Goal: Task Accomplishment & Management: Complete application form

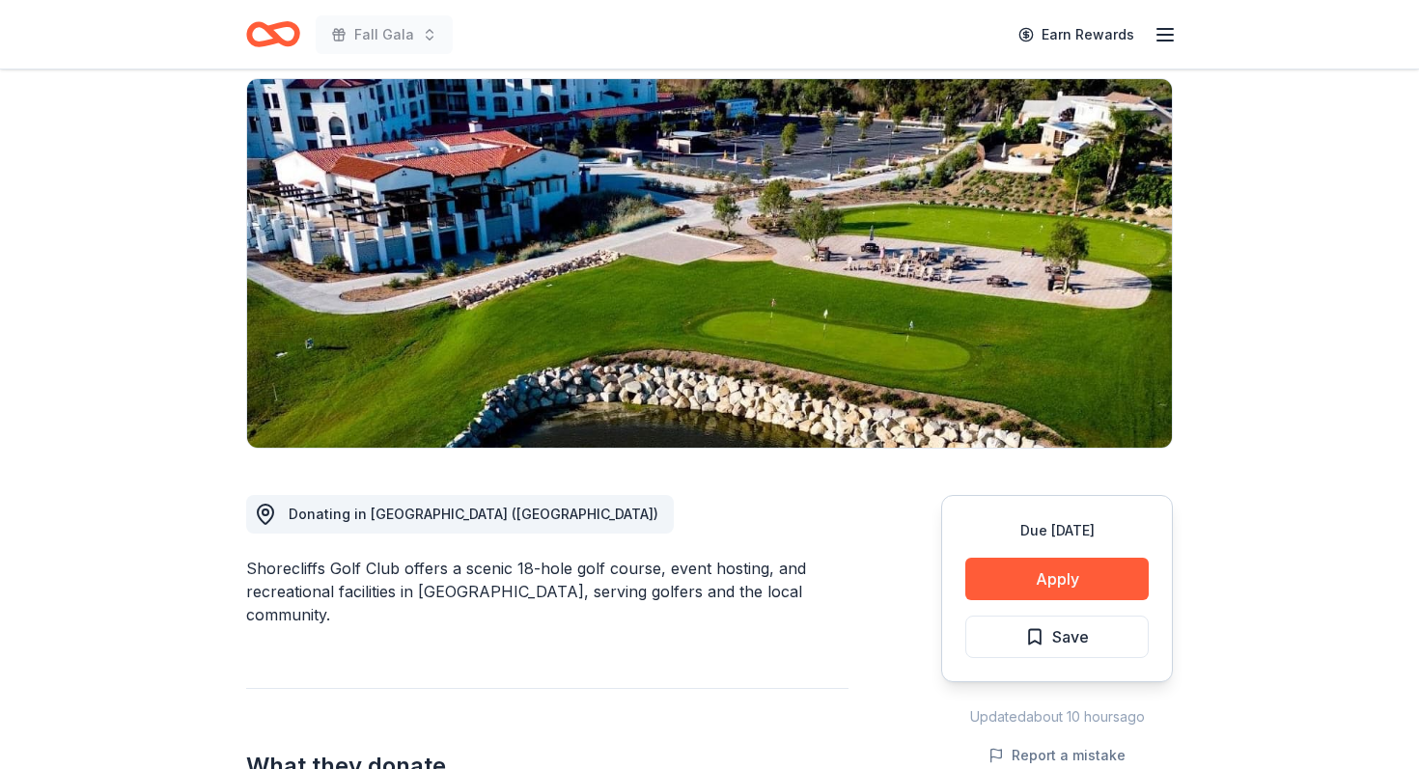
scroll to position [148, 0]
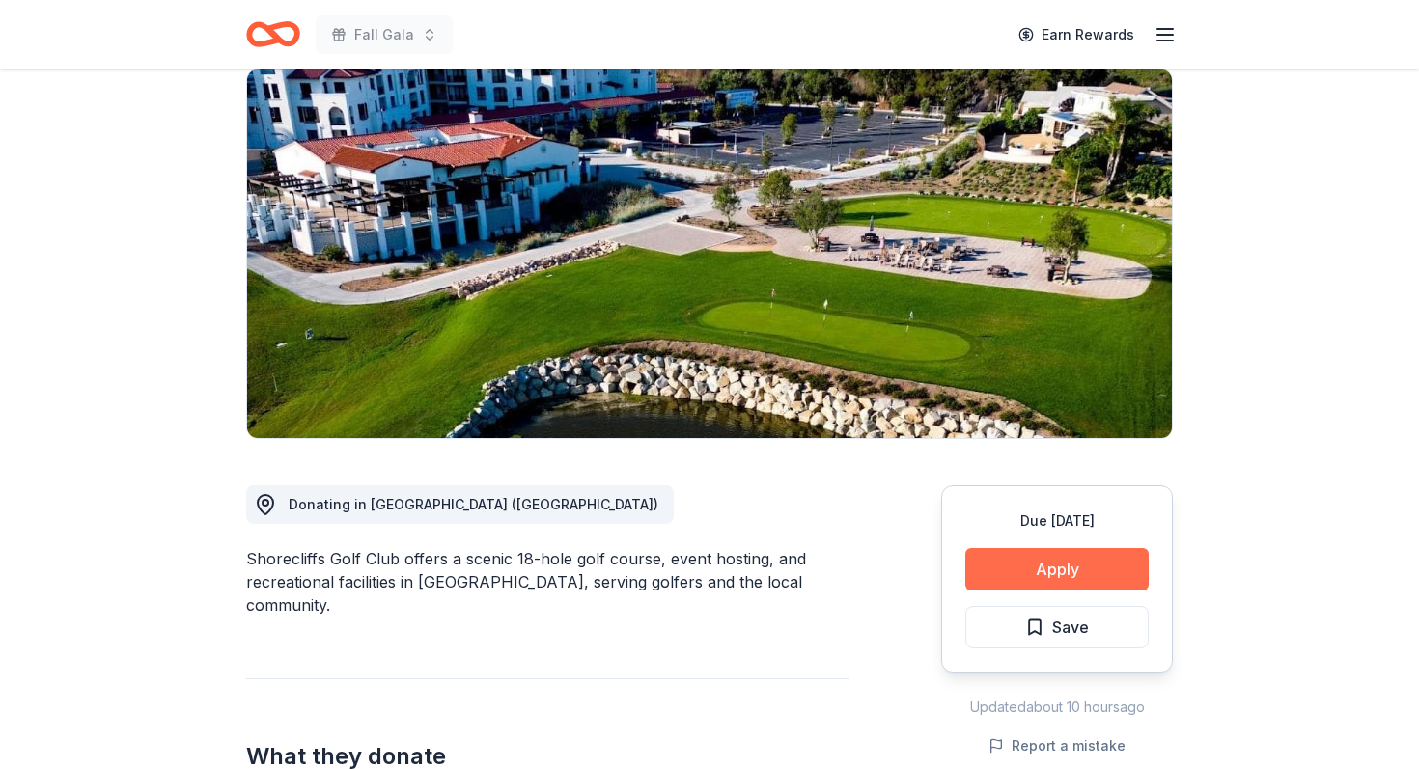
click at [1075, 573] on button "Apply" at bounding box center [1056, 569] width 183 height 42
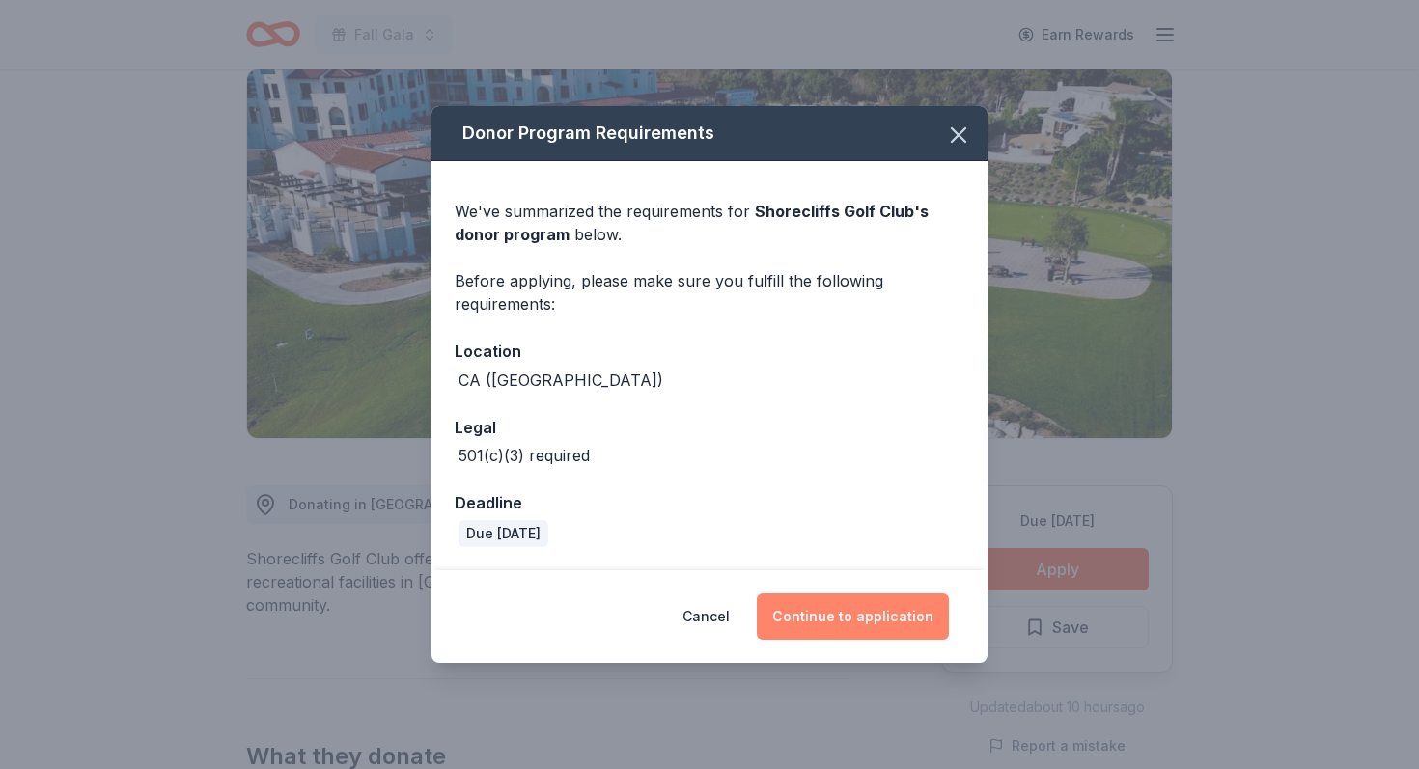
click at [866, 615] on button "Continue to application" at bounding box center [853, 617] width 192 height 46
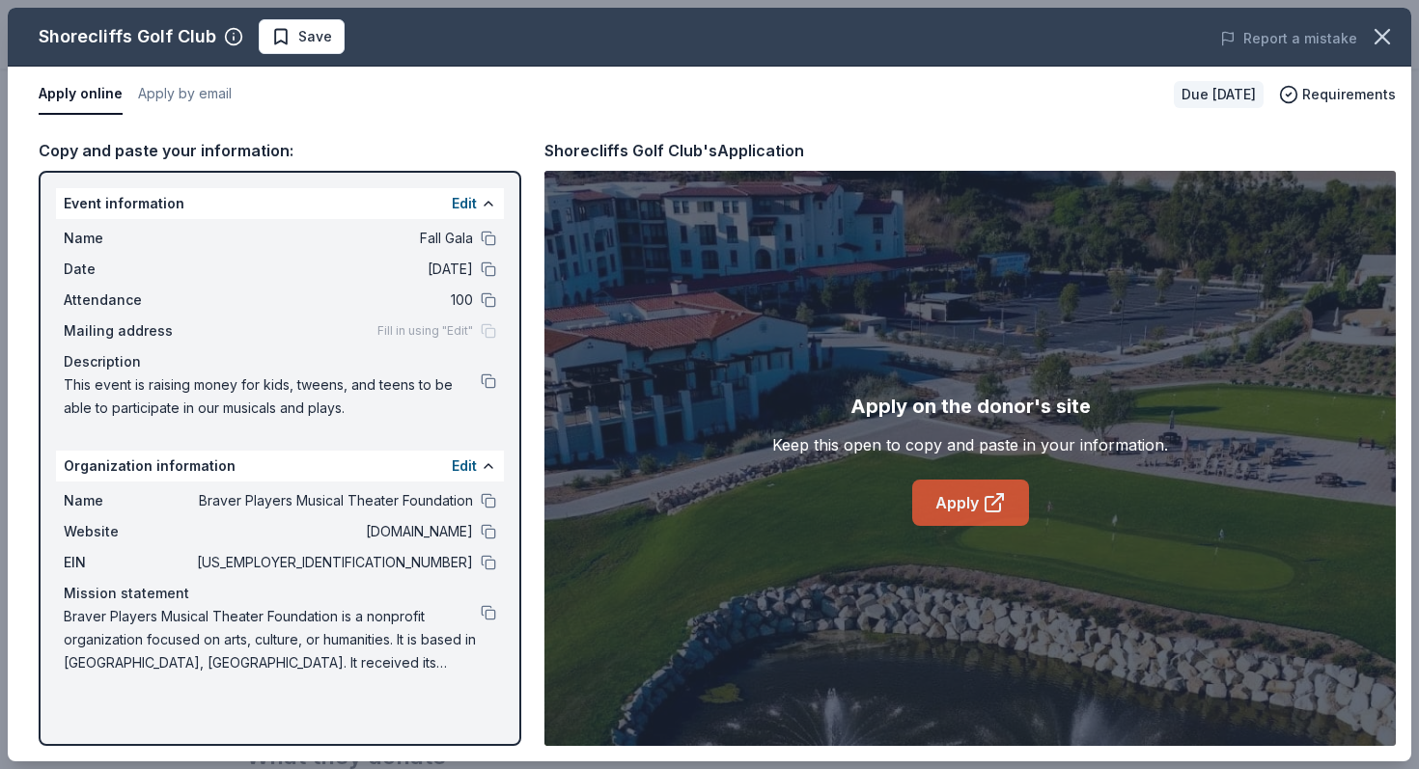
click at [970, 510] on link "Apply" at bounding box center [970, 503] width 117 height 46
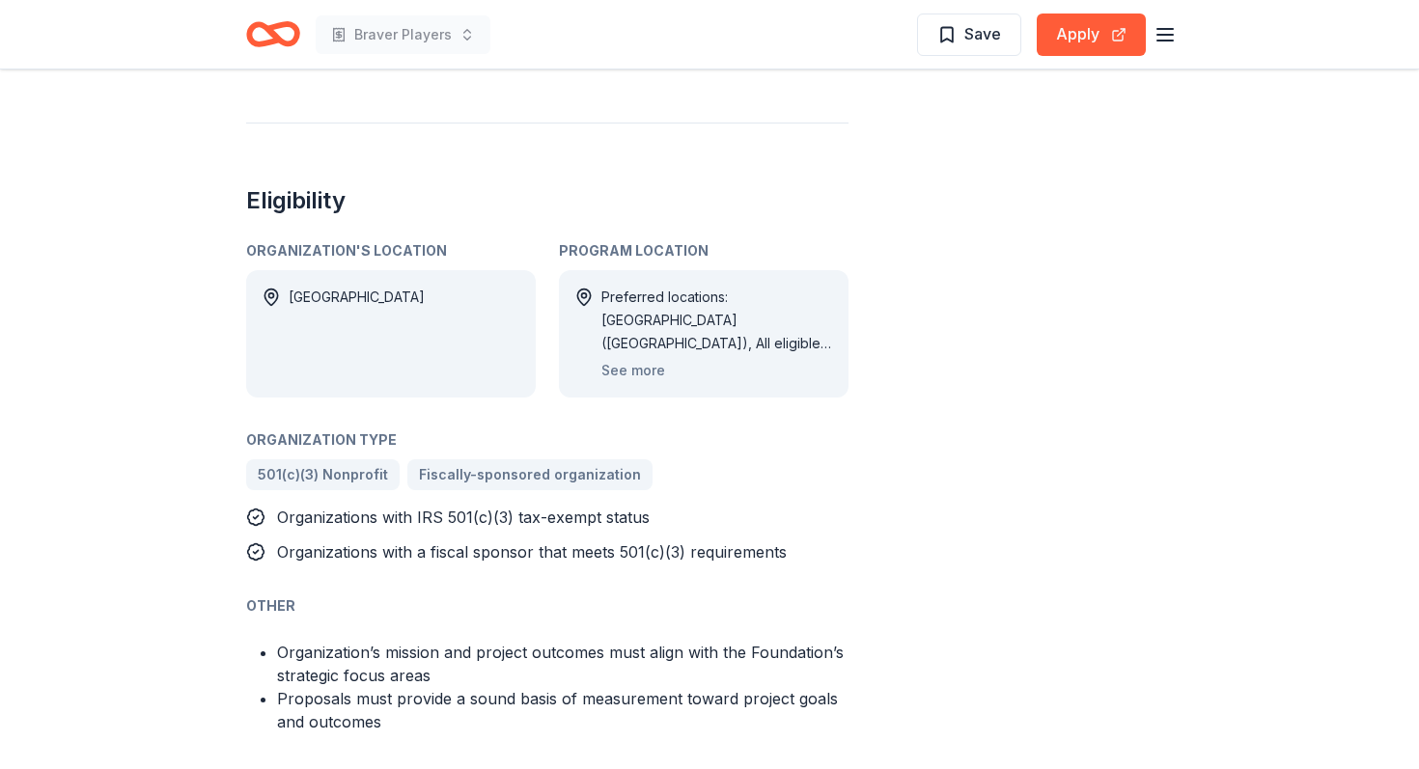
scroll to position [1073, 0]
click at [628, 369] on button "See more" at bounding box center [633, 369] width 64 height 23
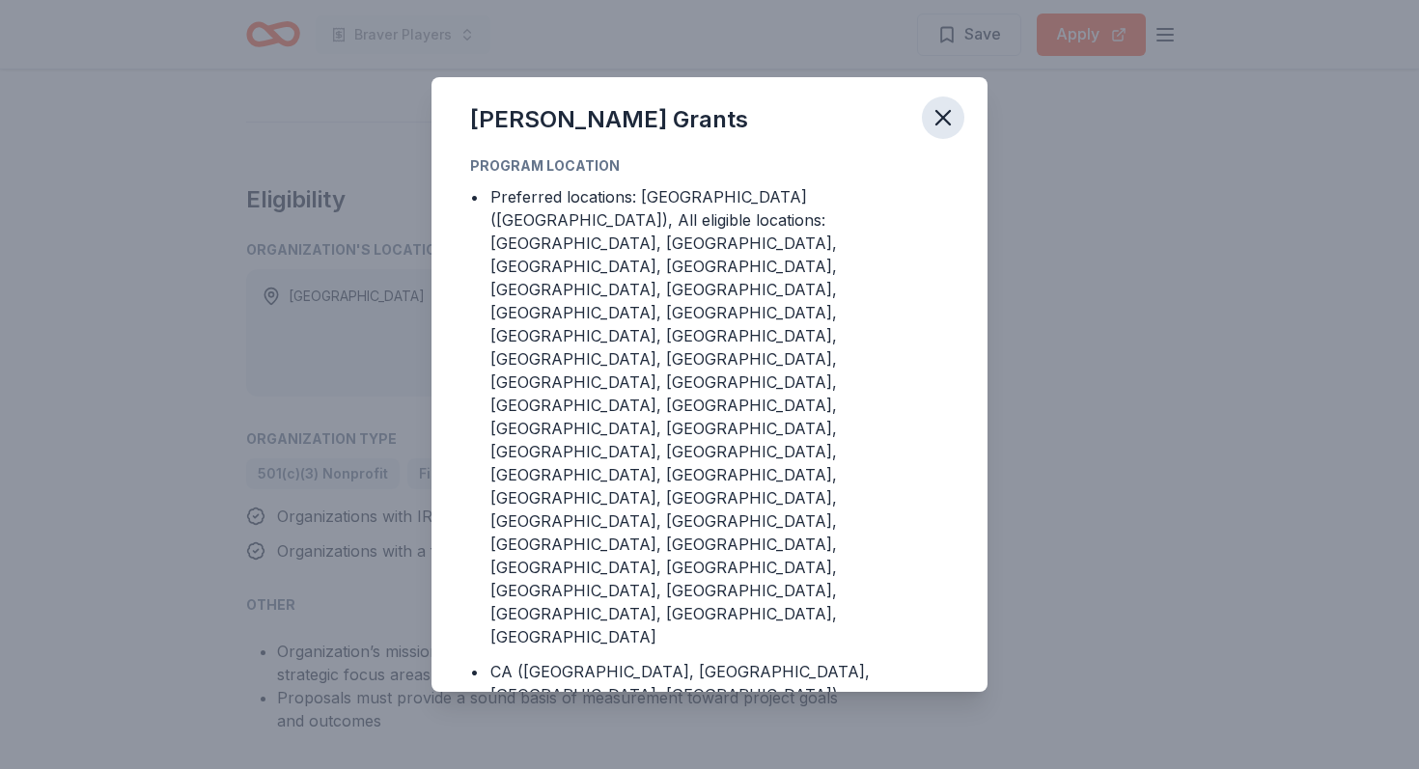
click at [947, 131] on icon "button" at bounding box center [943, 117] width 27 height 27
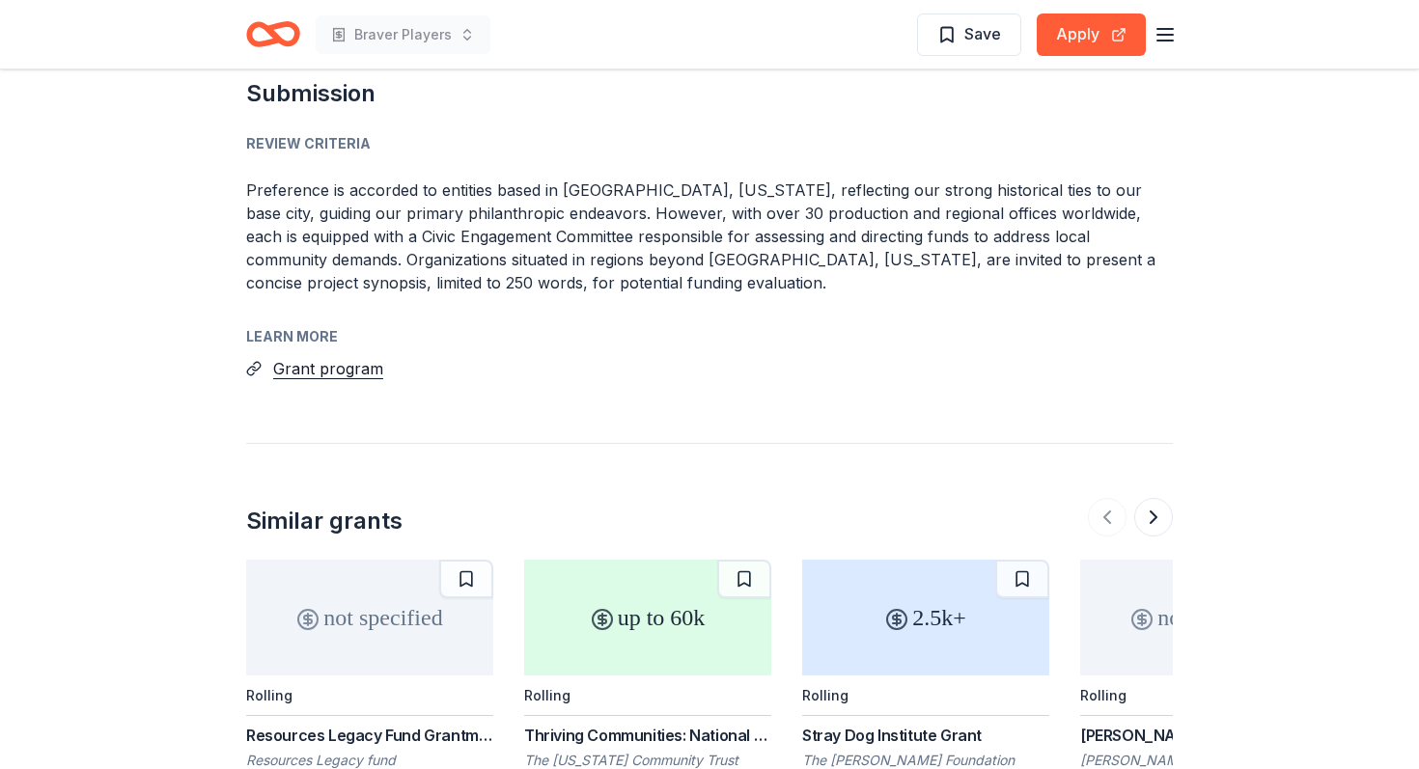
scroll to position [2660, 0]
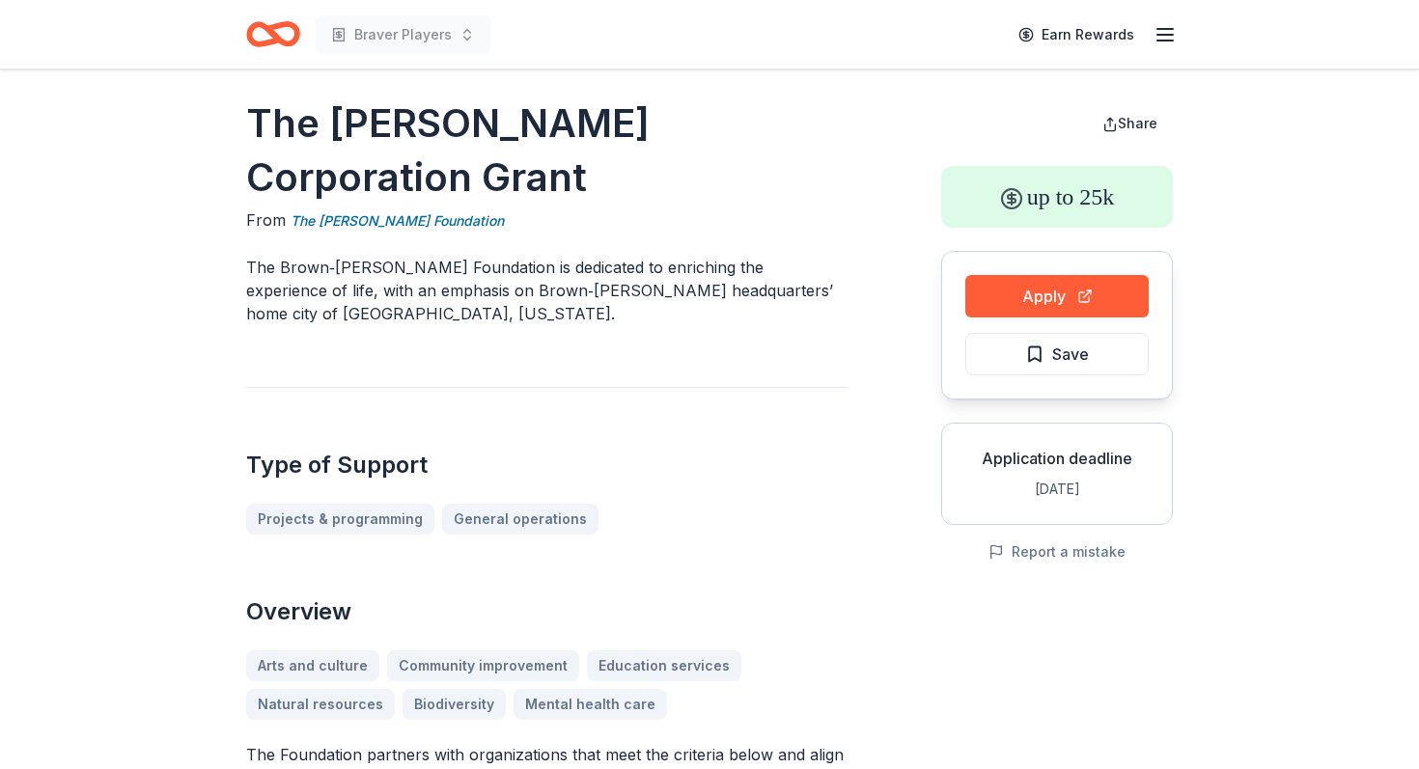
scroll to position [21, 0]
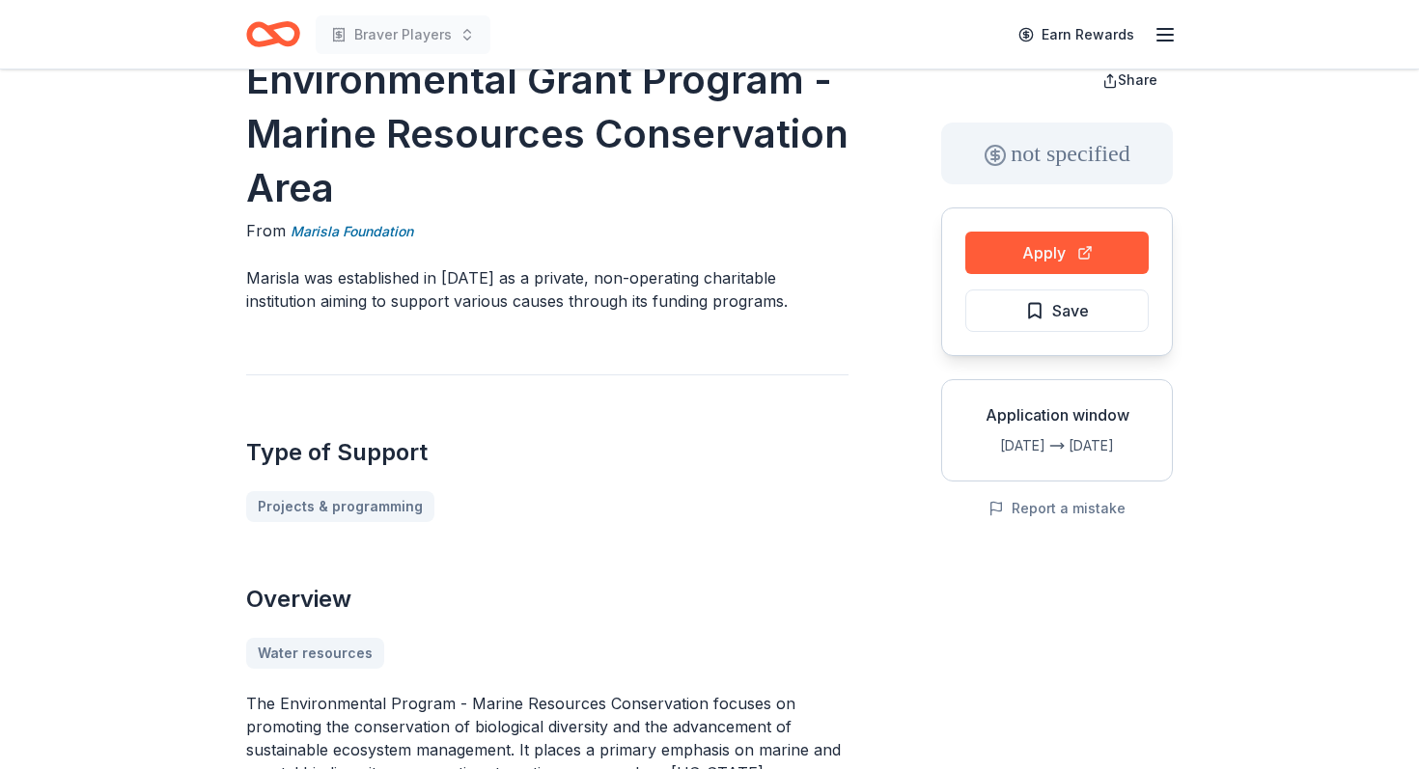
scroll to position [58, 0]
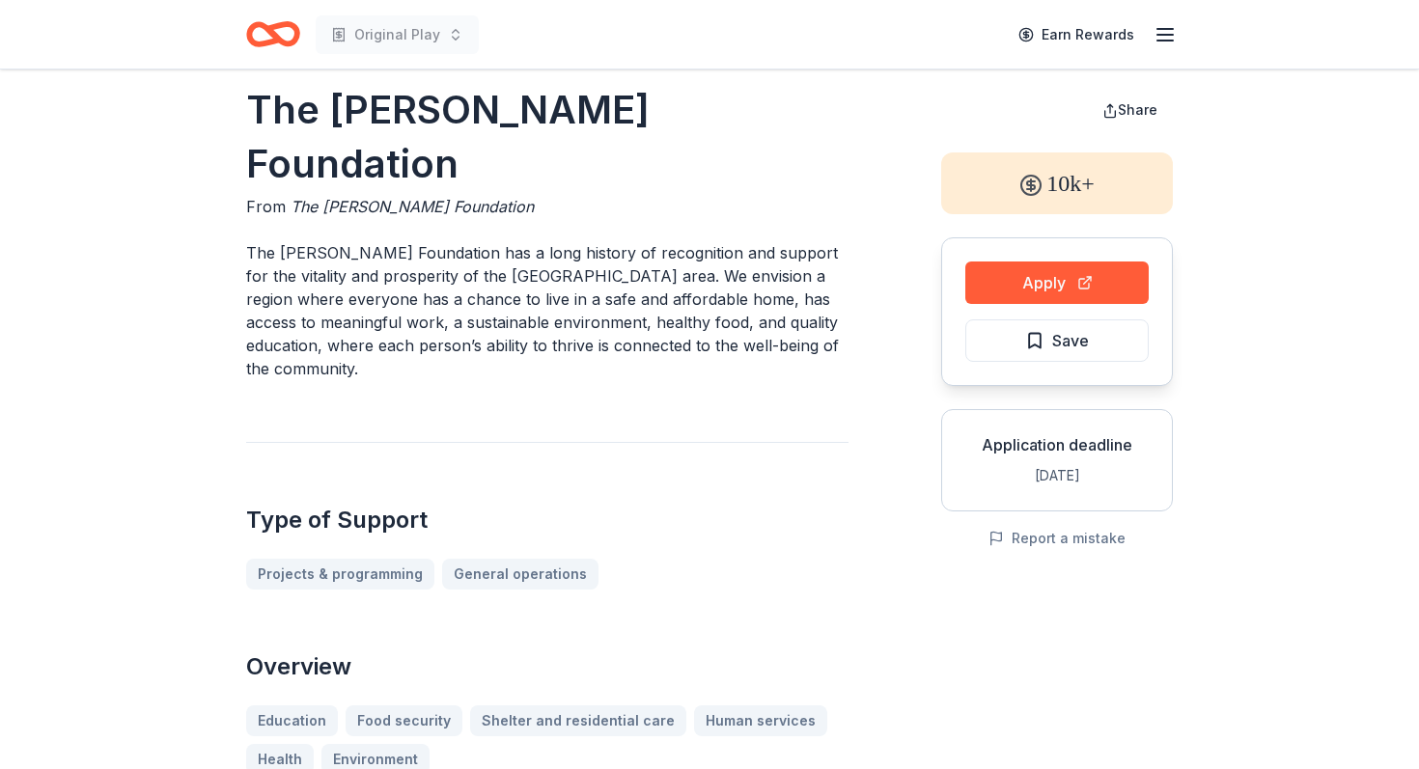
scroll to position [37, 0]
